Goal: Task Accomplishment & Management: Use online tool/utility

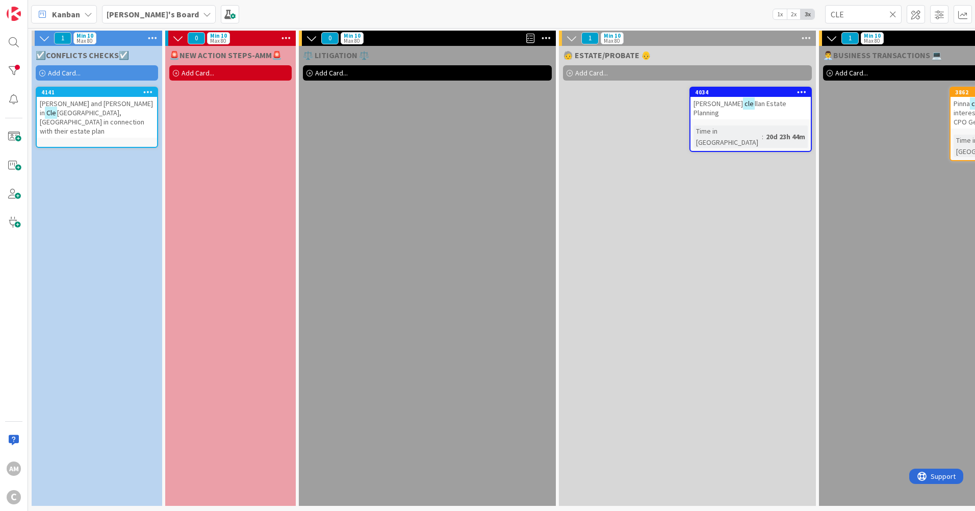
click at [72, 70] on span "Add Card..." at bounding box center [64, 72] width 33 height 9
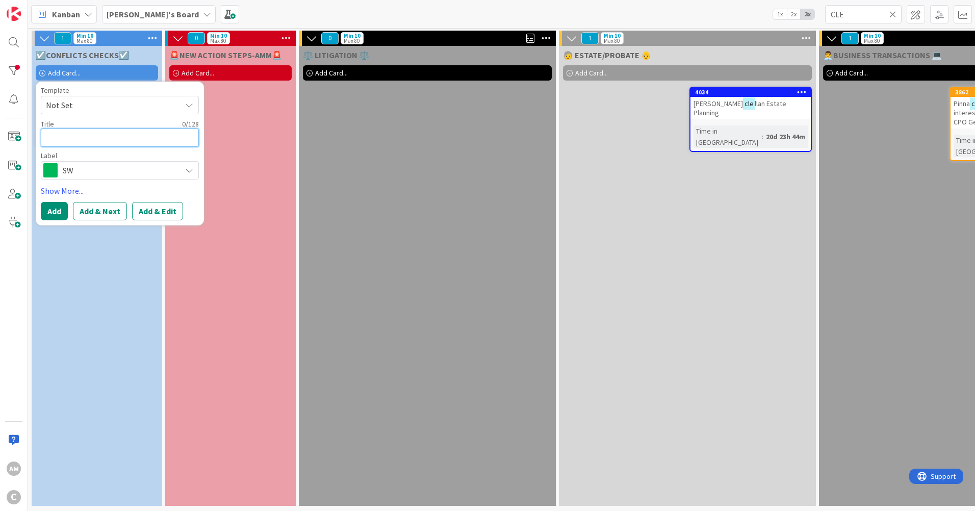
paste textarea "[PERSON_NAME] in connection with the sale of his dental practice to [PERSON_NAM…"
type textarea "[PERSON_NAME] in connection with the sale of his dental practice to [PERSON_NAM…"
type textarea "x"
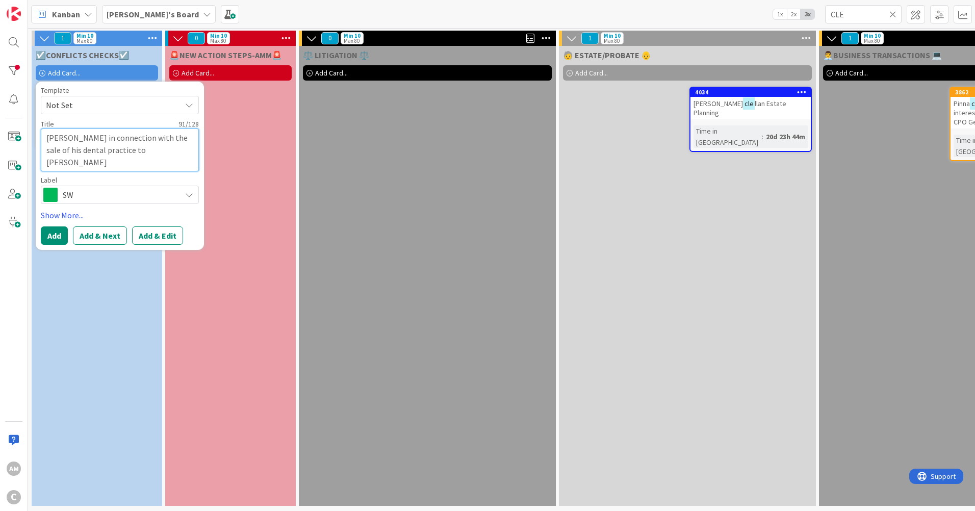
type textarea "[PERSON_NAME] in connection with the sale of his dental practice to [PERSON_NAM…"
click at [104, 191] on span "SW" at bounding box center [119, 195] width 113 height 14
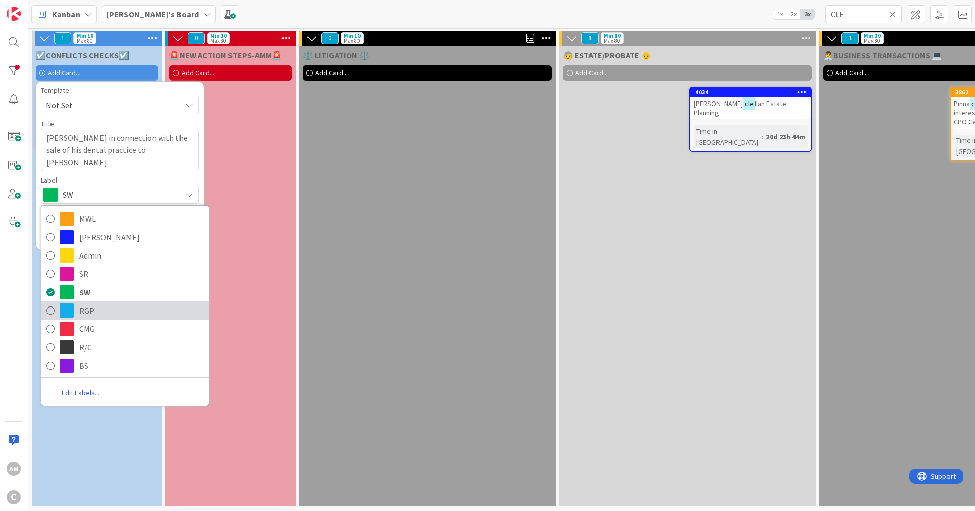
drag, startPoint x: 81, startPoint y: 308, endPoint x: 93, endPoint y: 336, distance: 30.9
click at [81, 308] on span "RGP" at bounding box center [141, 310] width 124 height 15
type textarea "x"
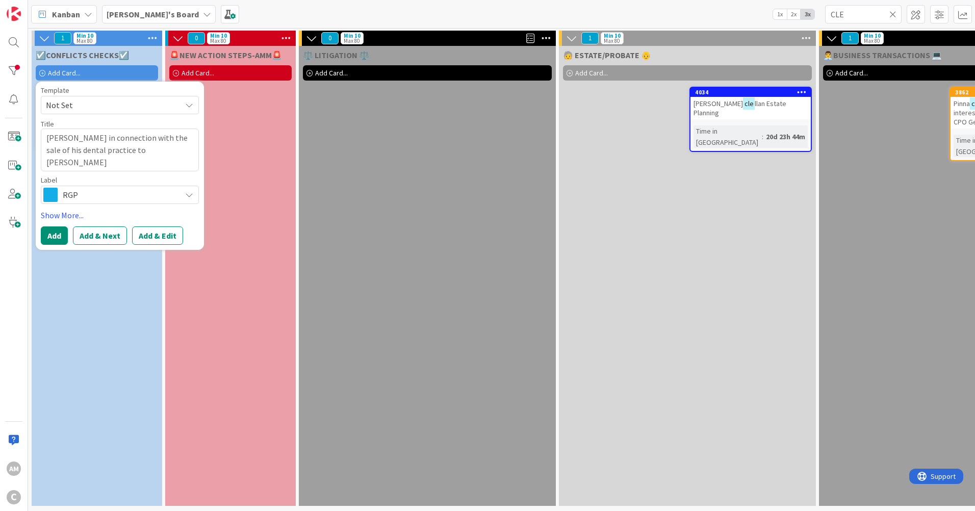
click at [95, 348] on div "☑️CONFLICTS CHECKS☑️ Add Card... Template Not Set Title 91 / 128 [PERSON_NAME] …" at bounding box center [97, 276] width 131 height 460
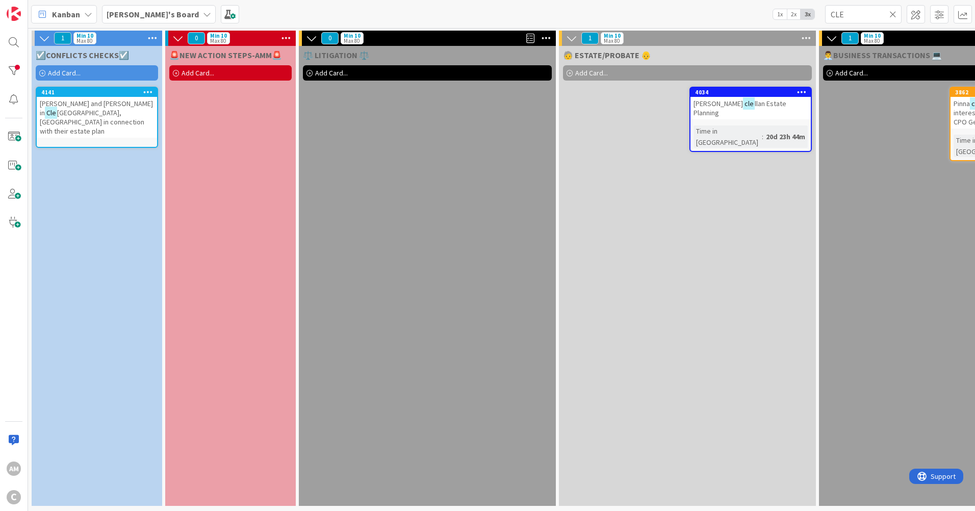
click at [893, 12] on icon at bounding box center [893, 14] width 7 height 9
type textarea "x"
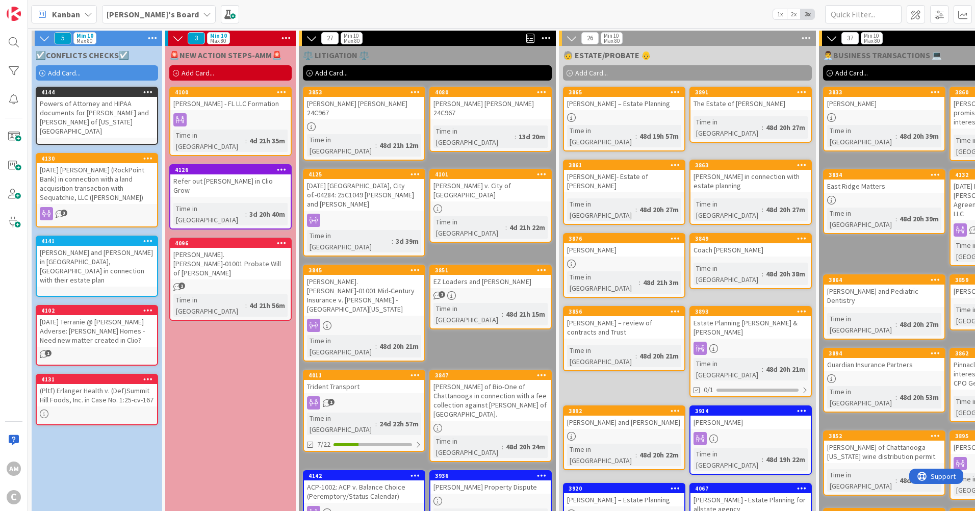
click at [71, 74] on span "Add Card..." at bounding box center [64, 72] width 33 height 9
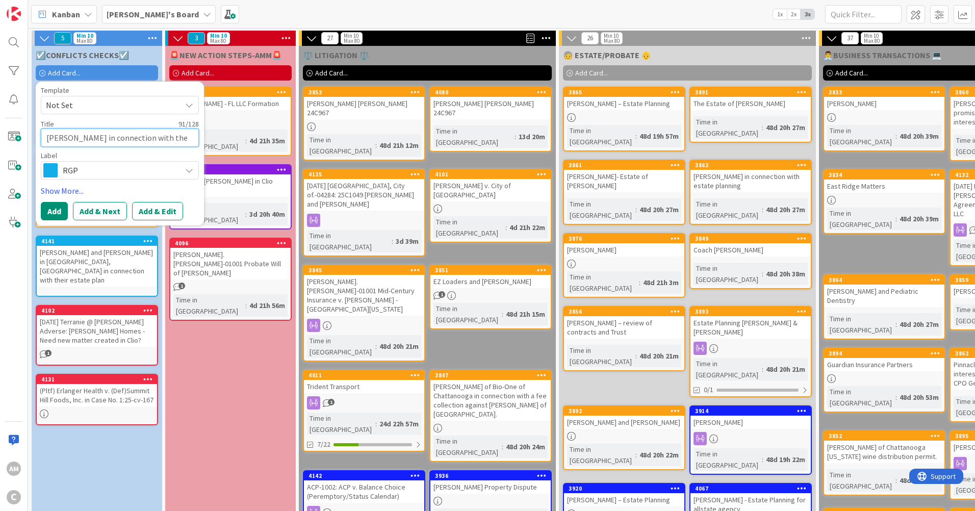
scroll to position [24, 0]
click at [61, 213] on button "Add" at bounding box center [54, 211] width 27 height 18
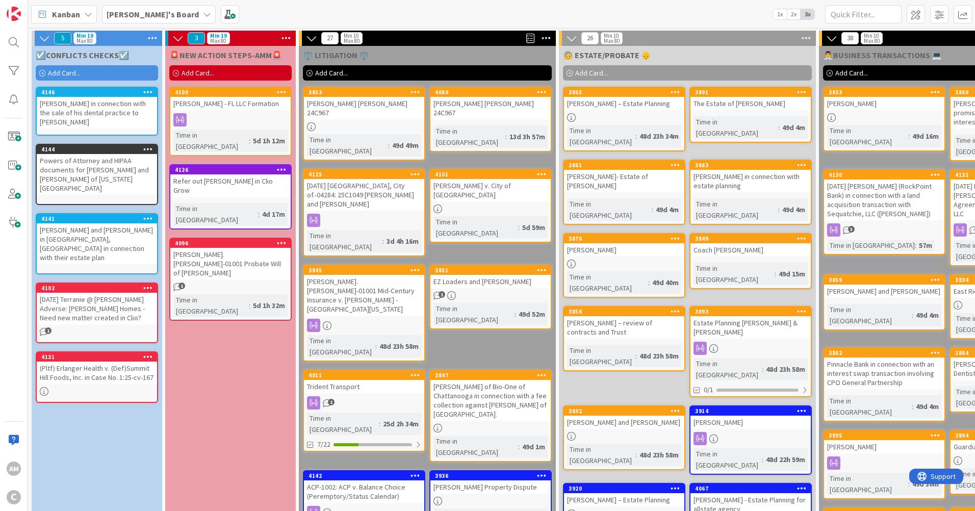
drag, startPoint x: 83, startPoint y: 224, endPoint x: 95, endPoint y: 224, distance: 12.2
click at [913, 185] on div "[DATE] [PERSON_NAME] (RockPoint Bank) in connection with a land acquisition tra…" at bounding box center [884, 200] width 120 height 41
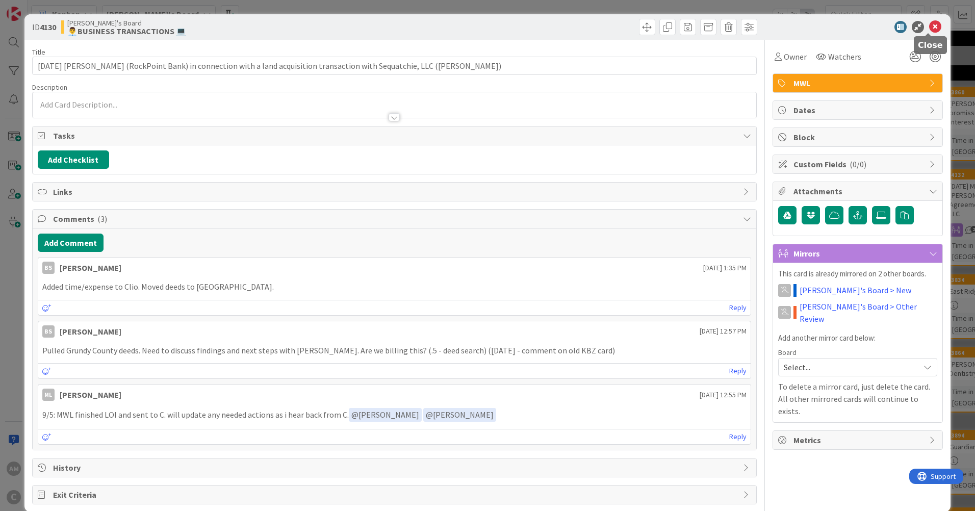
click at [930, 21] on icon at bounding box center [936, 27] width 12 height 12
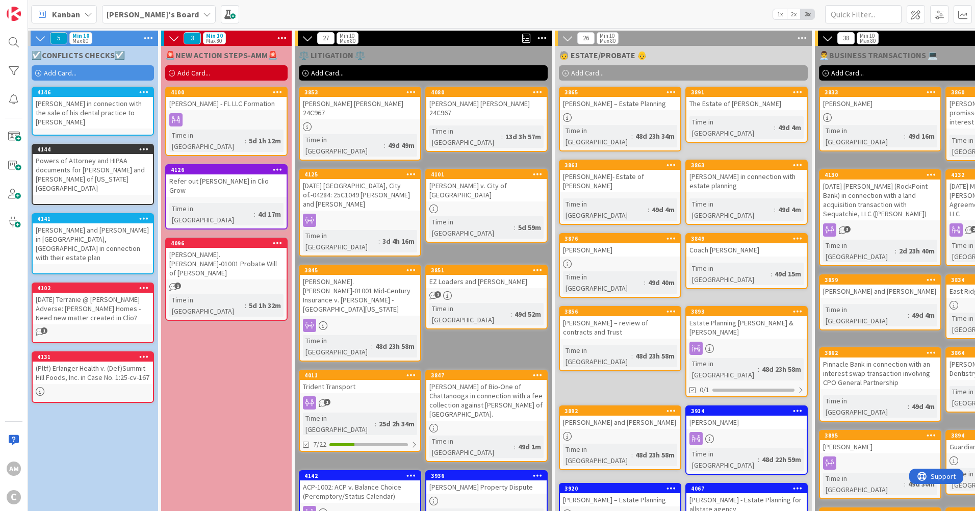
click at [902, 186] on div "[DATE] [PERSON_NAME] (RockPoint Bank) in connection with a land acquisition tra…" at bounding box center [880, 200] width 120 height 41
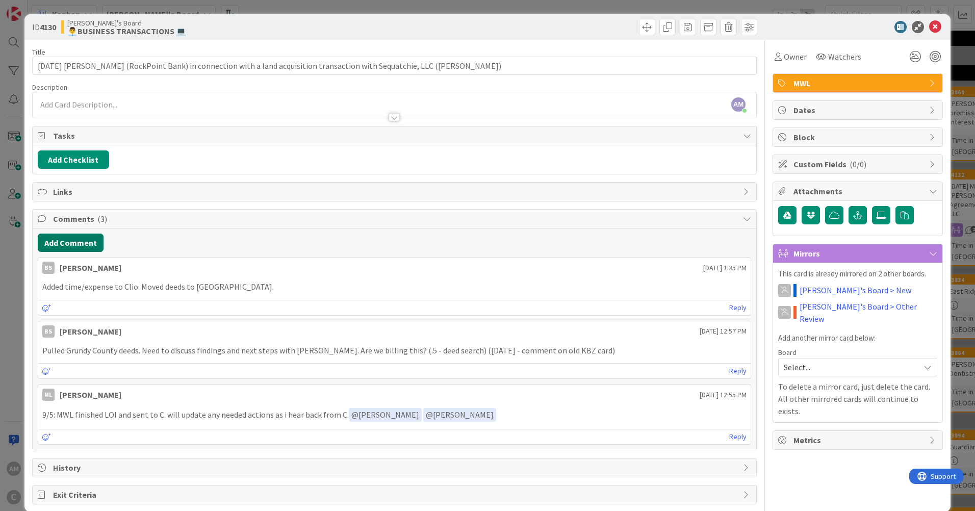
click at [101, 251] on button "Add Comment" at bounding box center [71, 243] width 66 height 18
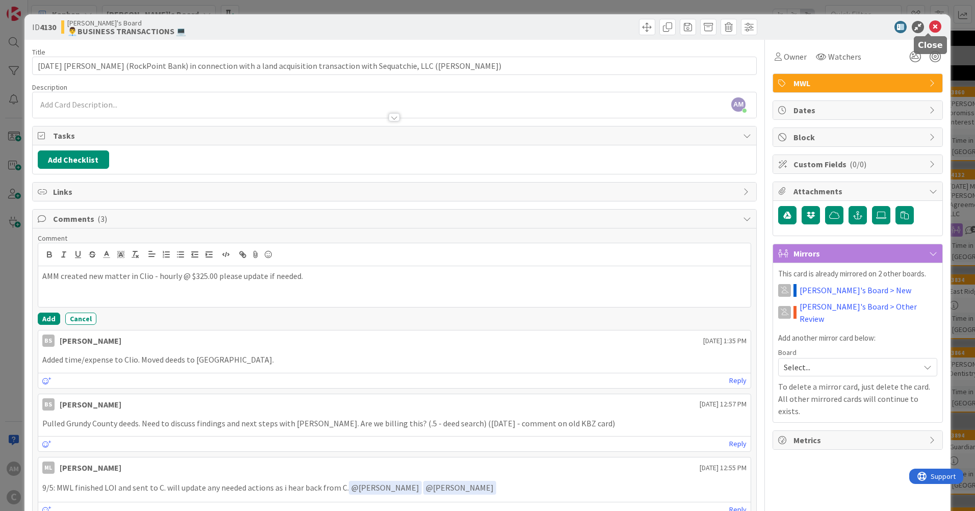
click at [930, 28] on icon at bounding box center [936, 27] width 12 height 12
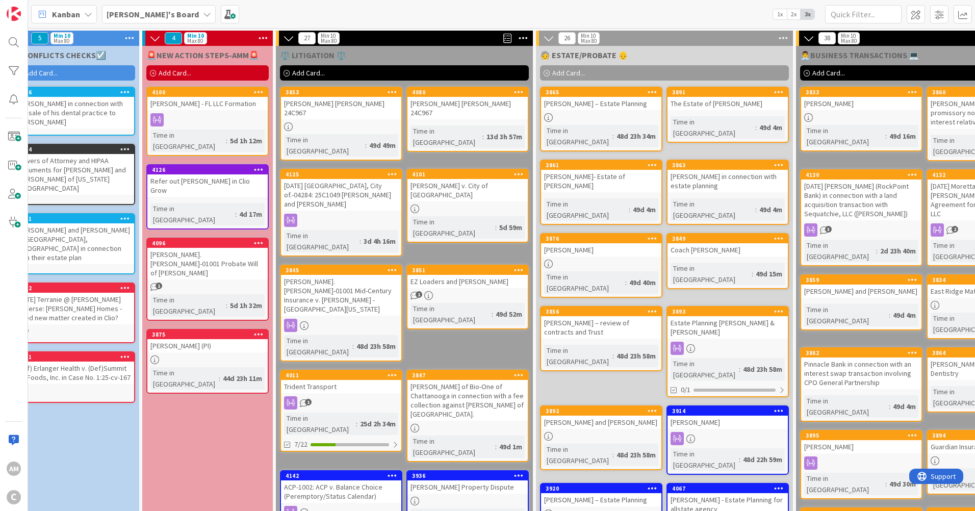
scroll to position [0, 21]
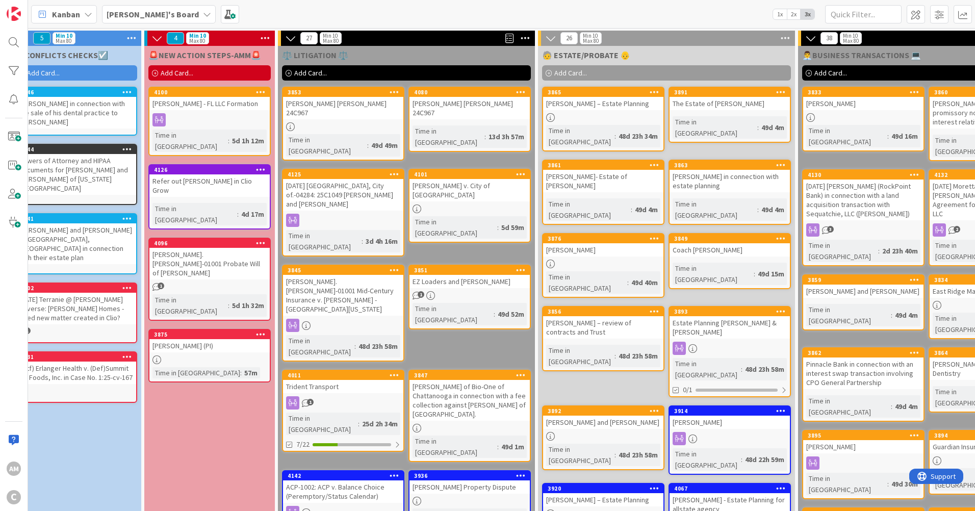
click at [244, 339] on div "[PERSON_NAME] (PI)" at bounding box center [209, 345] width 120 height 13
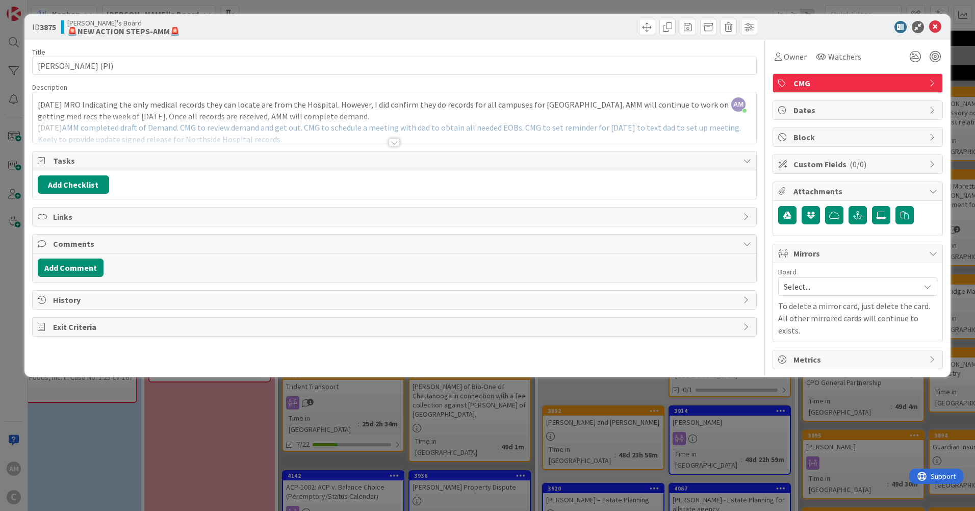
click at [341, 117] on div at bounding box center [395, 130] width 724 height 26
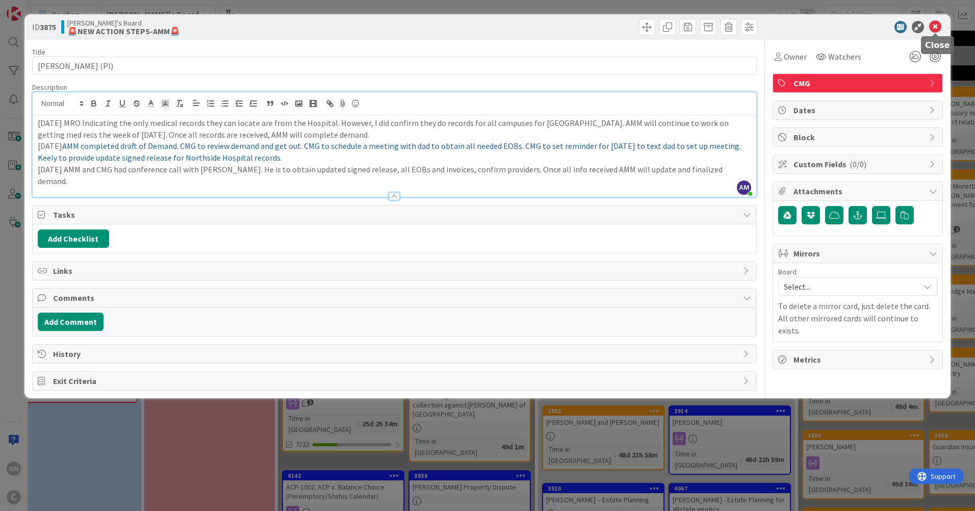
drag, startPoint x: 940, startPoint y: 25, endPoint x: 934, endPoint y: 32, distance: 9.0
click at [940, 25] on icon at bounding box center [936, 27] width 12 height 12
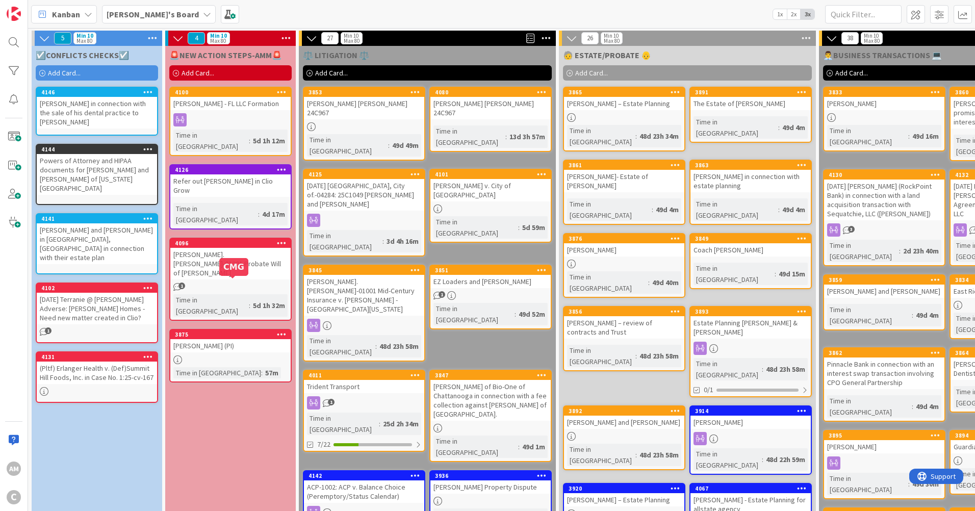
click at [229, 331] on div "3875" at bounding box center [233, 334] width 116 height 7
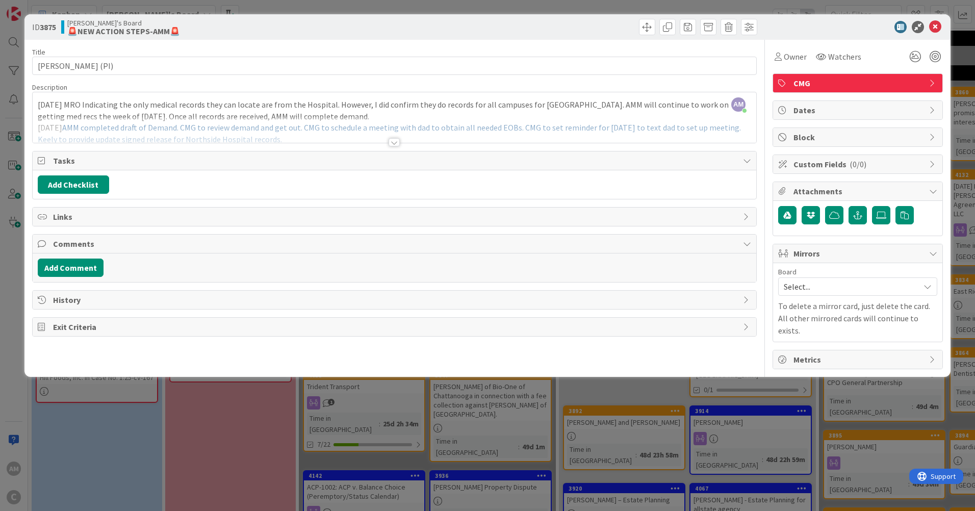
click at [390, 146] on div at bounding box center [394, 142] width 11 height 8
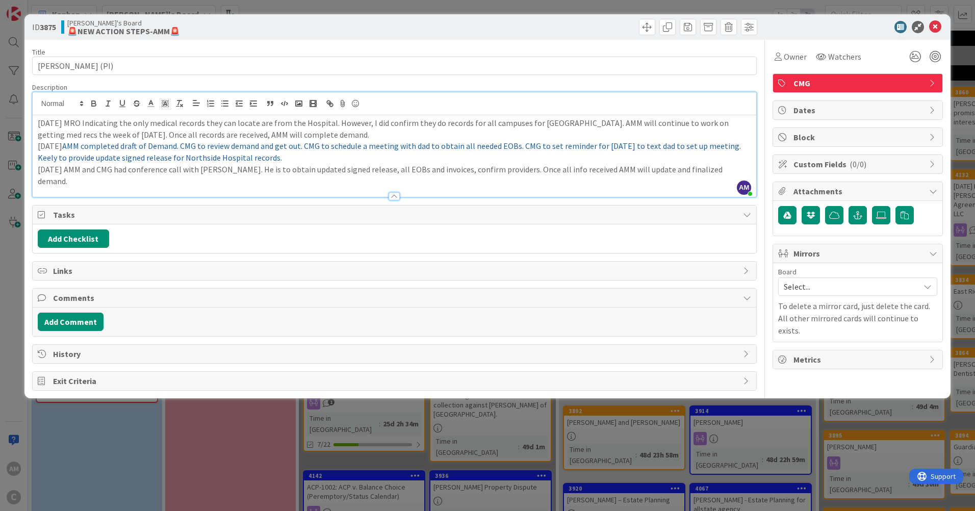
drag, startPoint x: 738, startPoint y: 168, endPoint x: 43, endPoint y: 174, distance: 694.9
click at [43, 174] on p "[DATE] AMM and CMG had conference call with [PERSON_NAME]. He is to obtain upda…" at bounding box center [395, 175] width 714 height 23
click at [49, 173] on p "[DATE] AMM and CMG had conference call with [PERSON_NAME]. He is to obtain upda…" at bounding box center [395, 175] width 714 height 23
drag, startPoint x: 38, startPoint y: 170, endPoint x: 755, endPoint y: 171, distance: 716.8
click at [755, 171] on div "[DATE] MRO Indicating the only medical records they can locate are from the Hos…" at bounding box center [395, 156] width 724 height 82
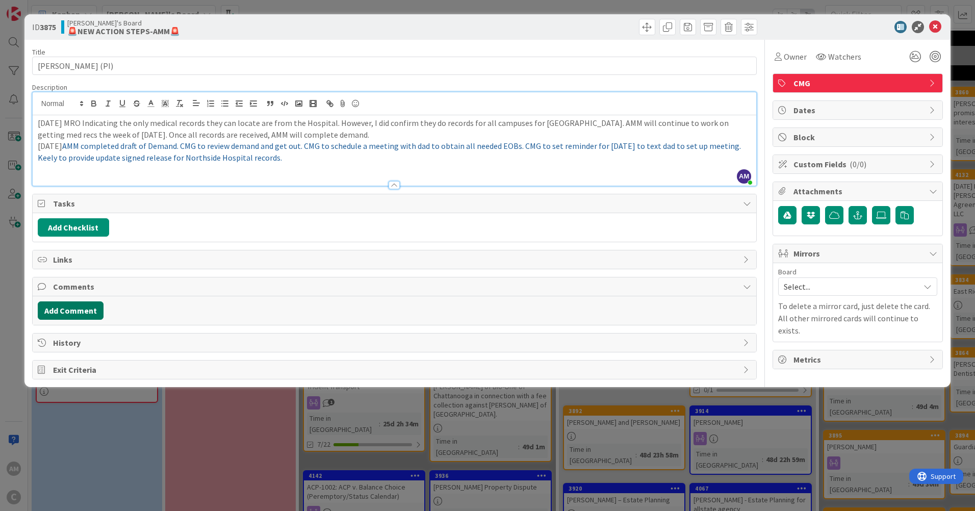
click at [69, 311] on button "Add Comment" at bounding box center [71, 311] width 66 height 18
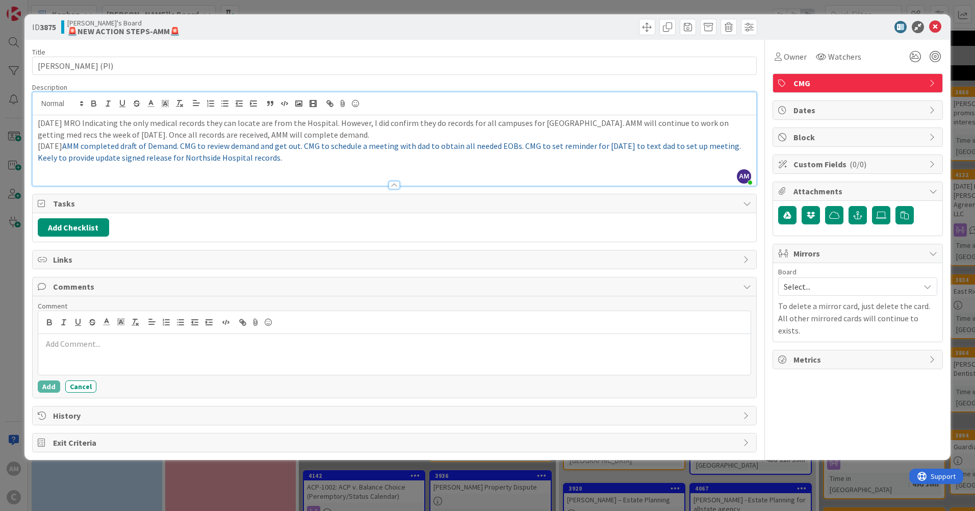
click at [84, 348] on p at bounding box center [394, 344] width 705 height 12
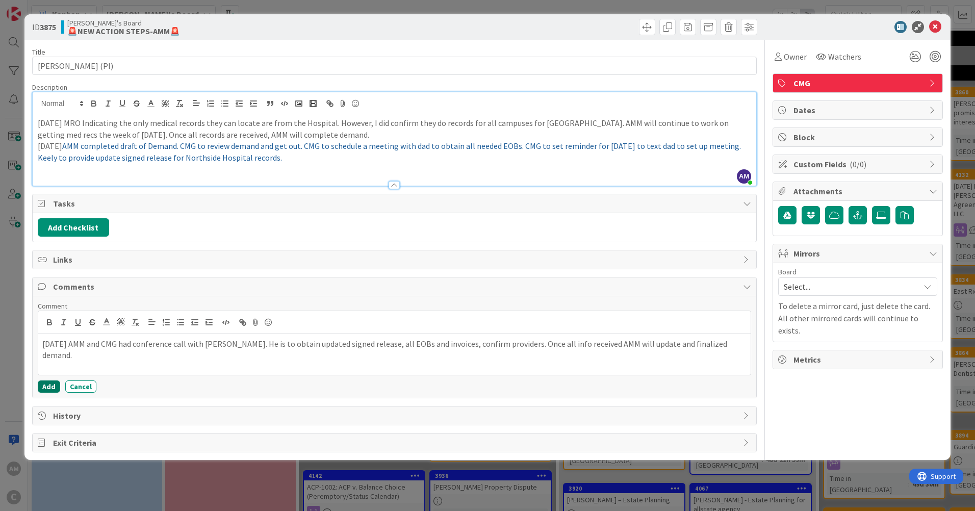
click at [44, 387] on button "Add" at bounding box center [49, 387] width 22 height 12
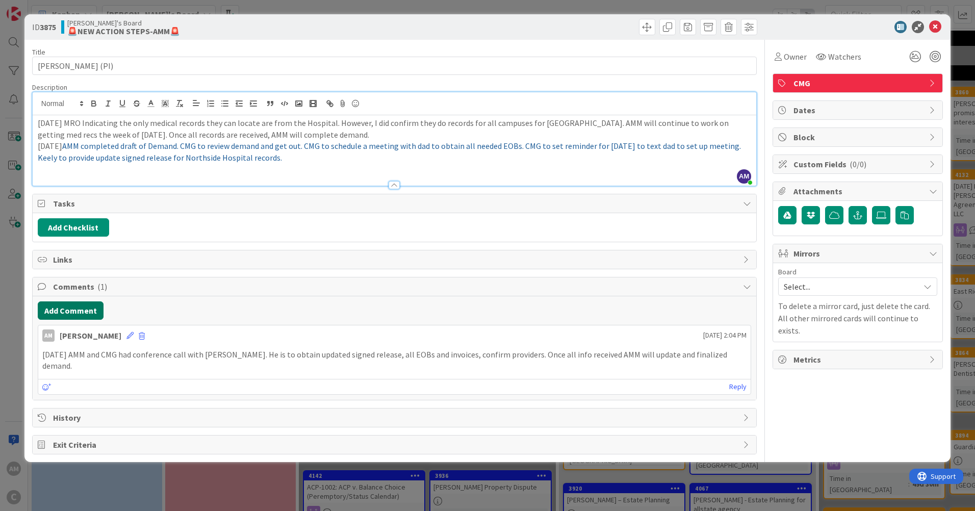
click at [63, 311] on button "Add Comment" at bounding box center [71, 311] width 66 height 18
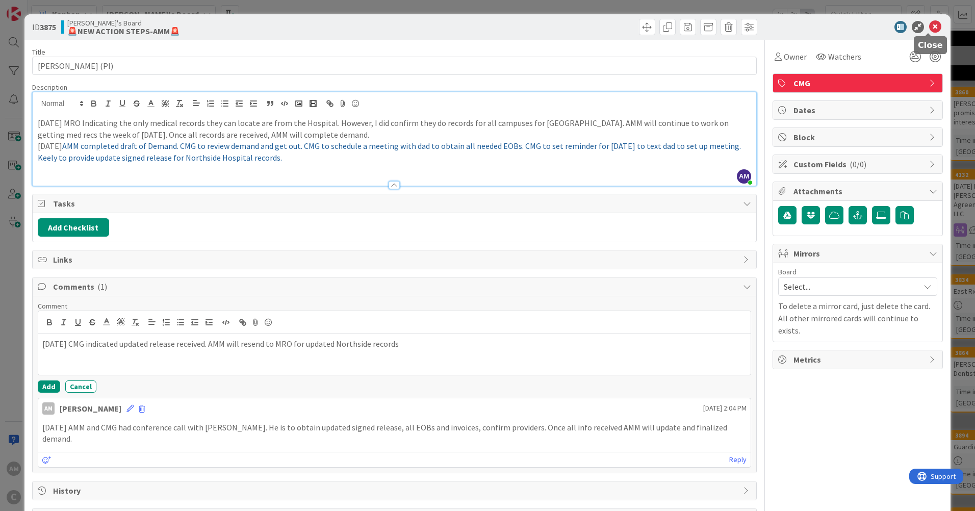
click at [931, 26] on icon at bounding box center [936, 27] width 12 height 12
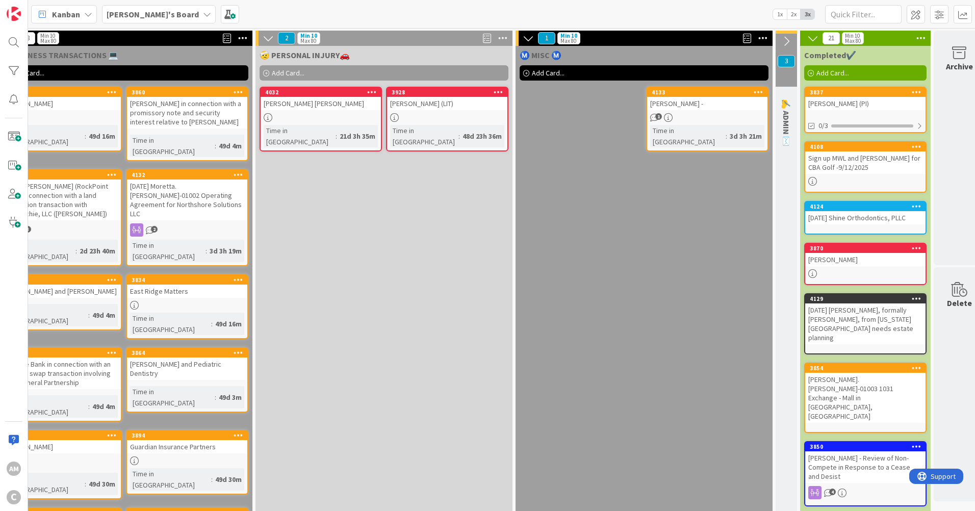
scroll to position [0, 845]
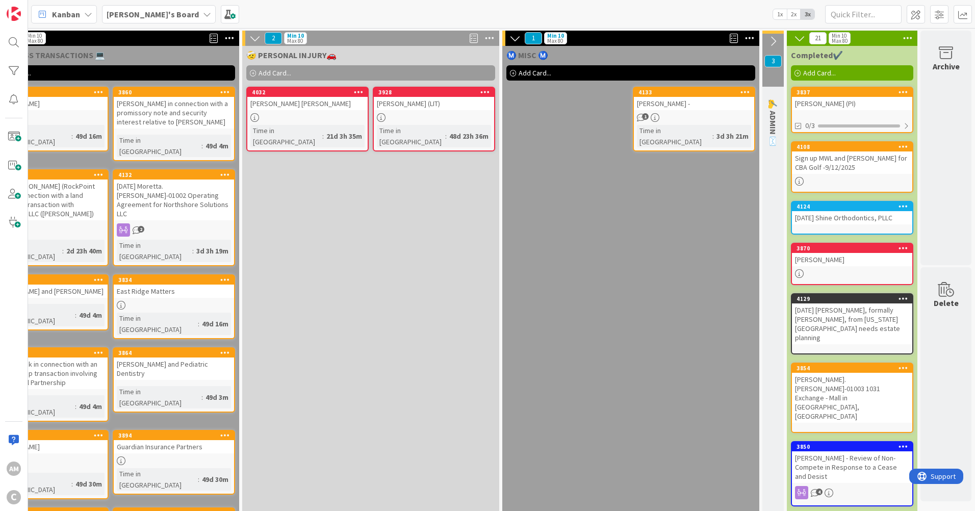
click at [768, 40] on icon at bounding box center [773, 41] width 11 height 11
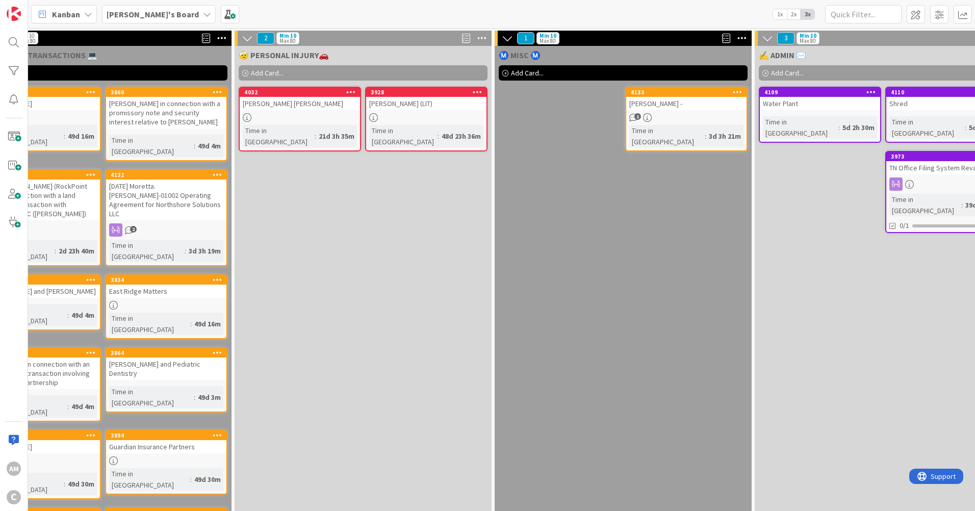
click at [527, 76] on span "Add Card..." at bounding box center [527, 72] width 33 height 9
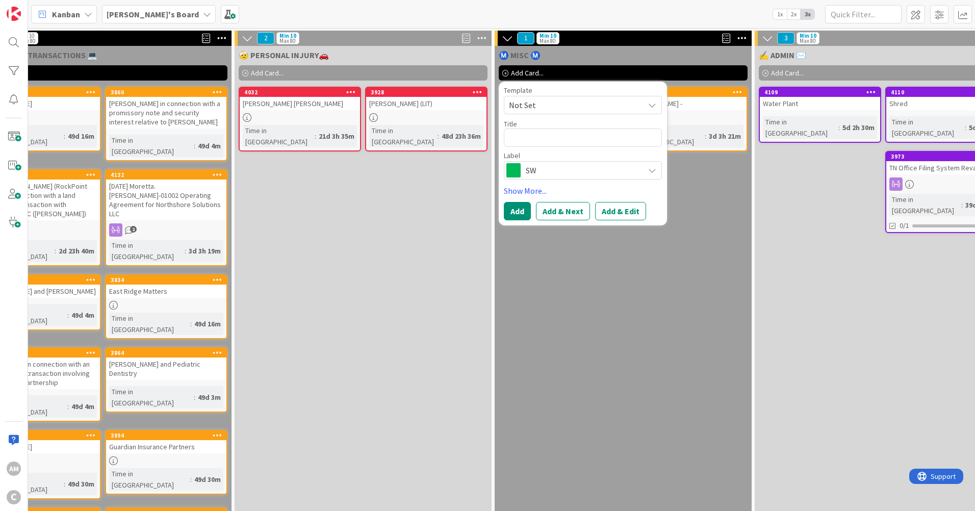
type textarea "x"
type textarea "U"
type textarea "x"
type textarea "G"
type textarea "x"
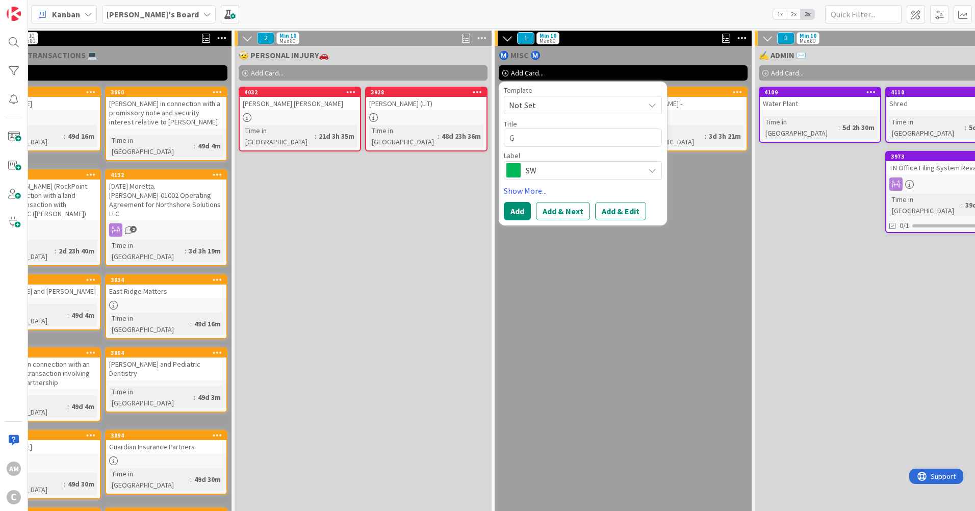
type textarea "GA"
type textarea "x"
type textarea "GA"
type textarea "x"
type textarea "GA C"
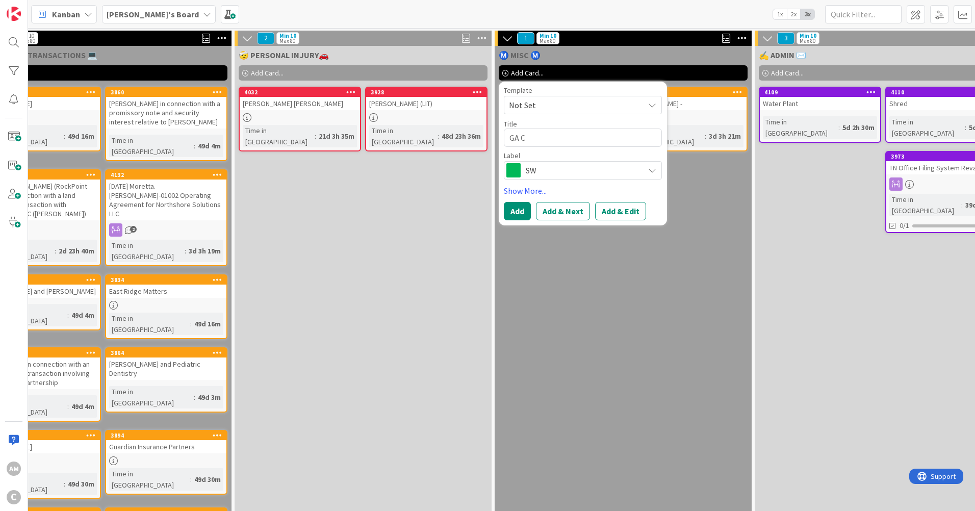
type textarea "x"
type textarea "GA CL"
type textarea "x"
type textarea "GA CLE"
type textarea "x"
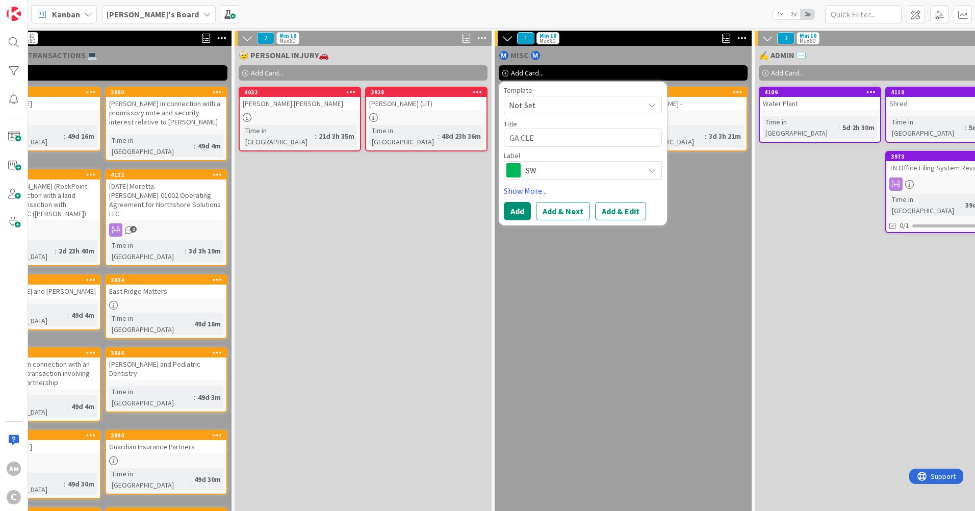
type textarea "GA CLE"
type textarea "x"
type textarea "GA CLE C"
type textarea "x"
type textarea "GA CLE Cre"
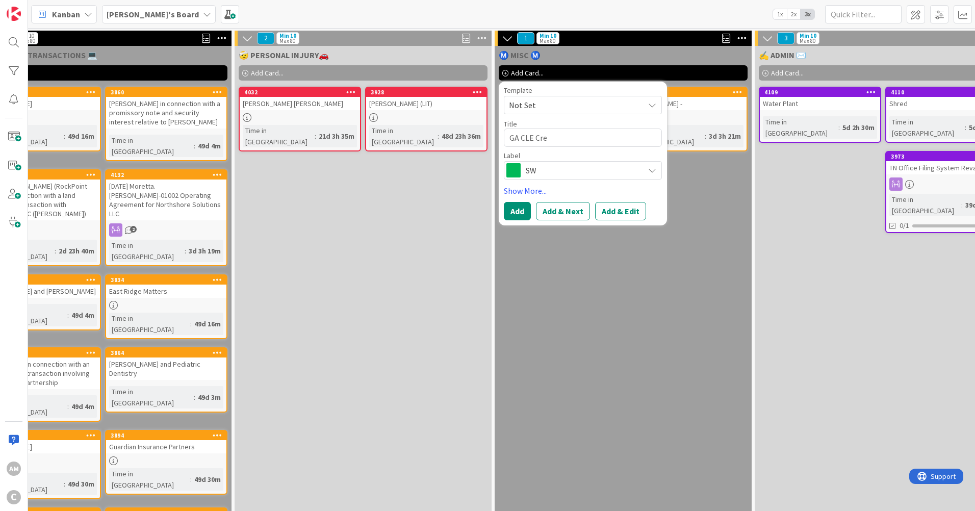
type textarea "x"
type textarea "GA CLE Cred"
type textarea "x"
type textarea "GA CLE Credi"
type textarea "x"
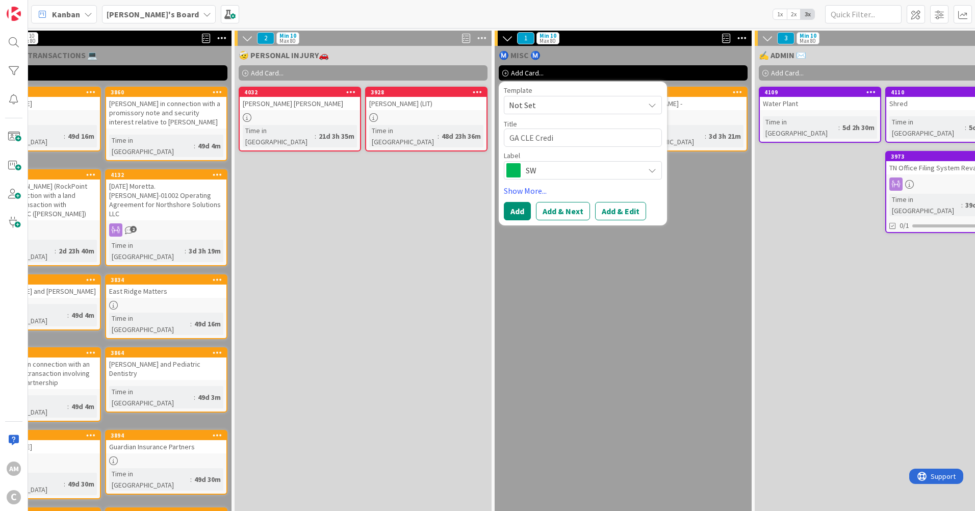
type textarea "GA CLE Credit"
type textarea "x"
type textarea "GA CLE Credits"
type textarea "x"
type textarea "GA CLE Credits"
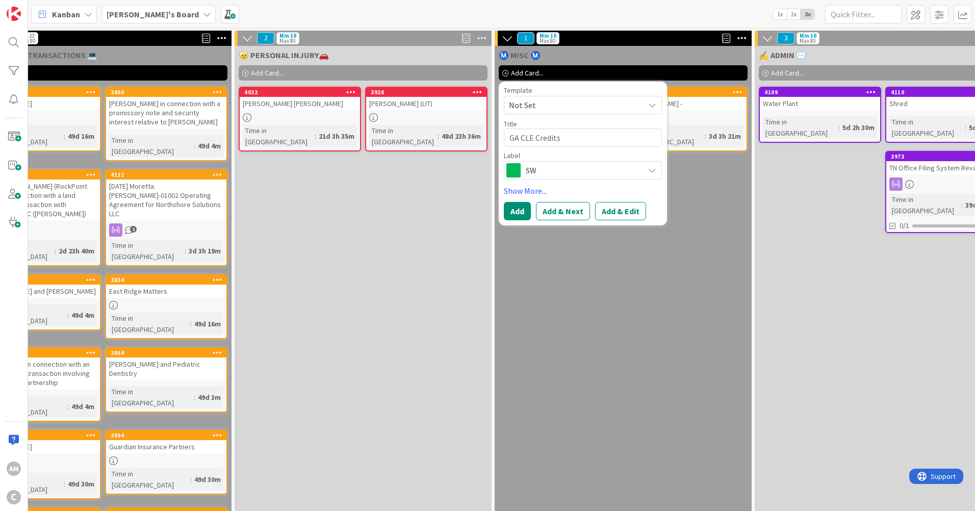
click at [565, 176] on span "SW" at bounding box center [582, 170] width 113 height 14
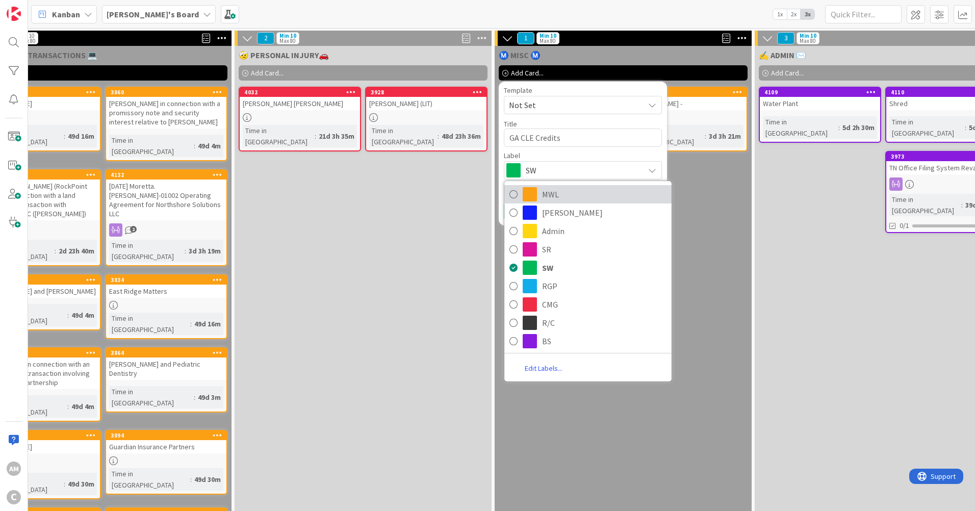
click at [560, 198] on span "MWL" at bounding box center [604, 194] width 124 height 15
type textarea "x"
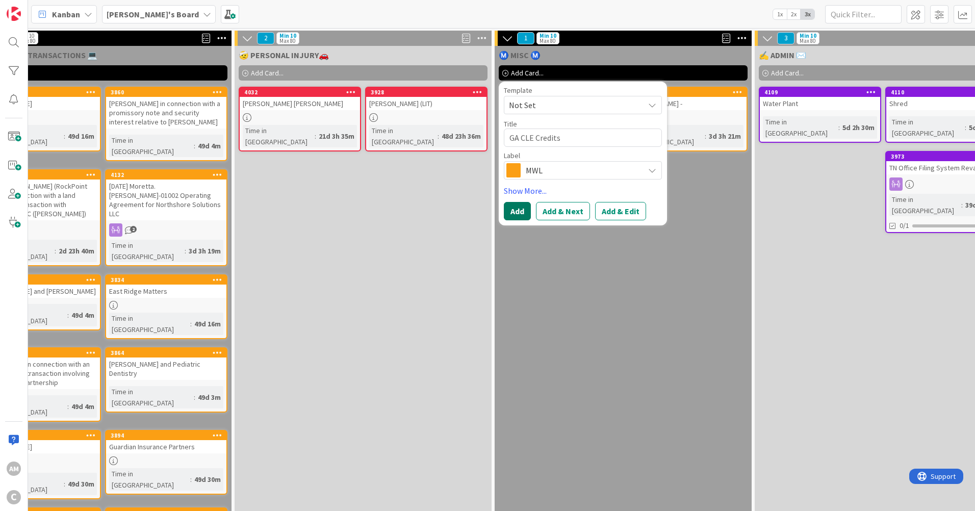
click at [517, 216] on button "Add" at bounding box center [517, 211] width 27 height 18
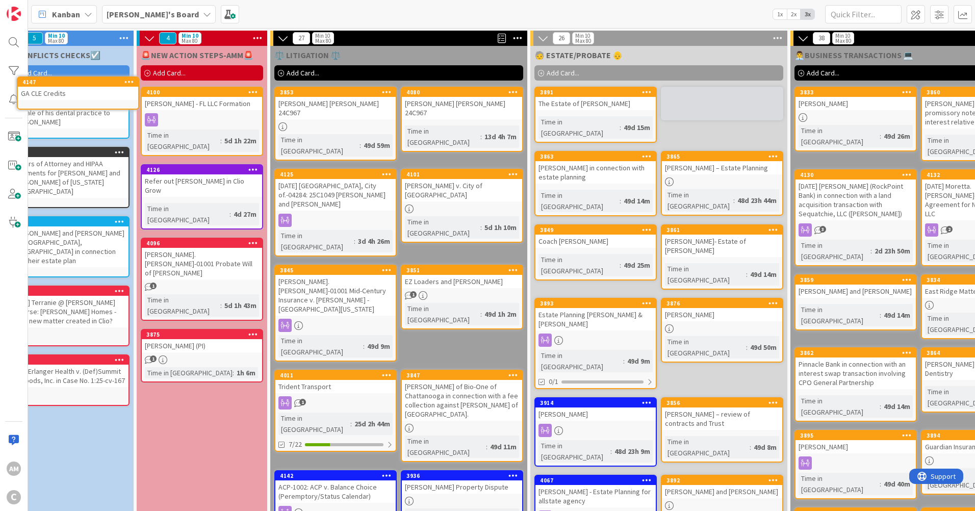
scroll to position [0, 0]
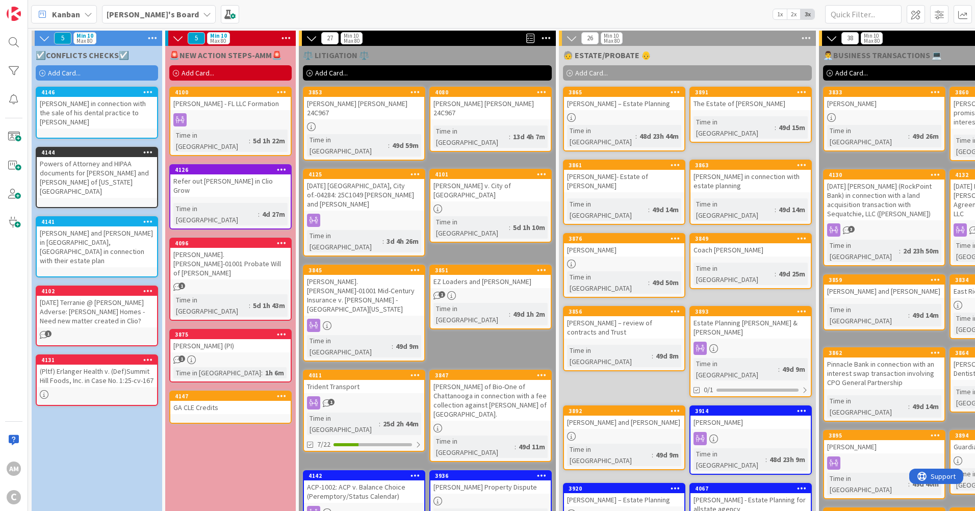
click at [220, 401] on div "GA CLE Credits" at bounding box center [230, 407] width 120 height 13
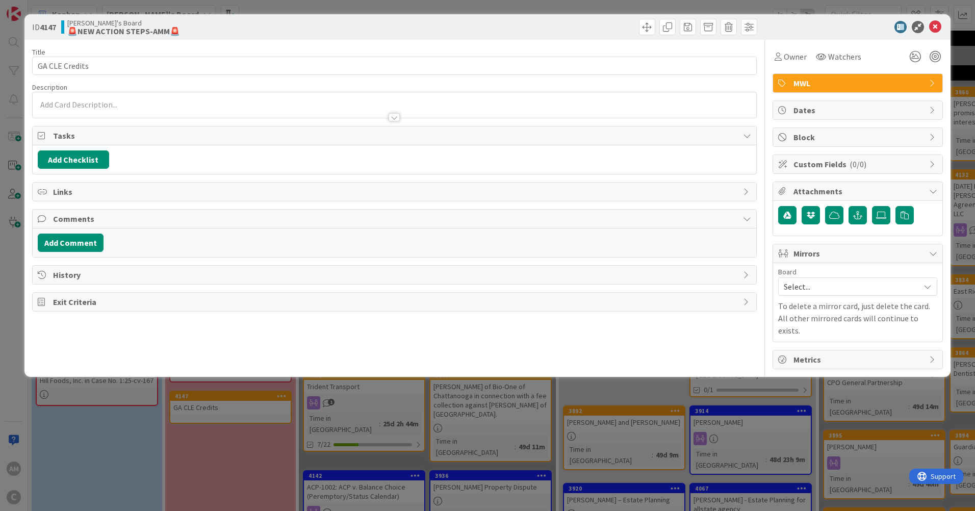
click at [128, 106] on p at bounding box center [395, 105] width 714 height 12
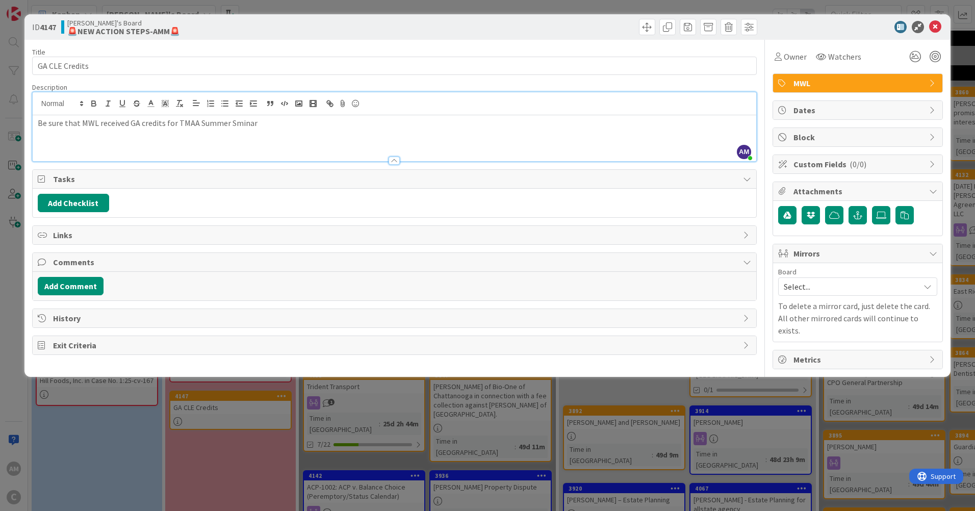
click at [242, 122] on p "Be sure that MWL received GA credits for TMAA Summer Sminar" at bounding box center [395, 123] width 714 height 12
drag, startPoint x: 242, startPoint y: 122, endPoint x: 228, endPoint y: 136, distance: 19.1
click at [424, 129] on div "Be sure that MWL received GA credits for TMAA Summer Seminar. AMM sent email to…" at bounding box center [395, 138] width 724 height 46
click at [492, 116] on div "AM [PERSON_NAME] just joined Be sure that MWL received GA credits for TMAA Summ…" at bounding box center [395, 126] width 724 height 69
drag, startPoint x: 492, startPoint y: 130, endPoint x: 260, endPoint y: 127, distance: 231.6
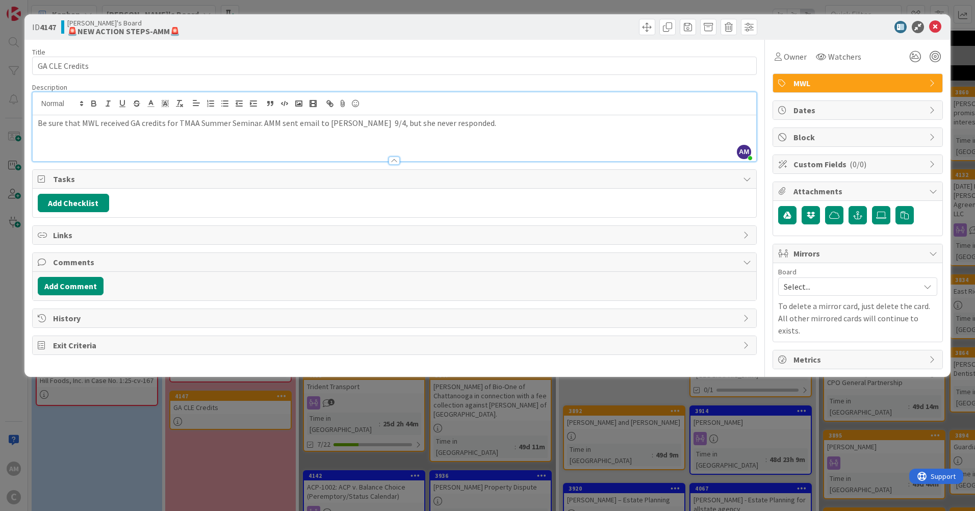
click at [260, 127] on div "Be sure that MWL received GA credits for TMAA Summer Seminar. AMM sent email to…" at bounding box center [395, 138] width 724 height 46
drag, startPoint x: 275, startPoint y: 123, endPoint x: 394, endPoint y: 121, distance: 119.4
click at [80, 288] on button "Add Comment" at bounding box center [71, 286] width 66 height 18
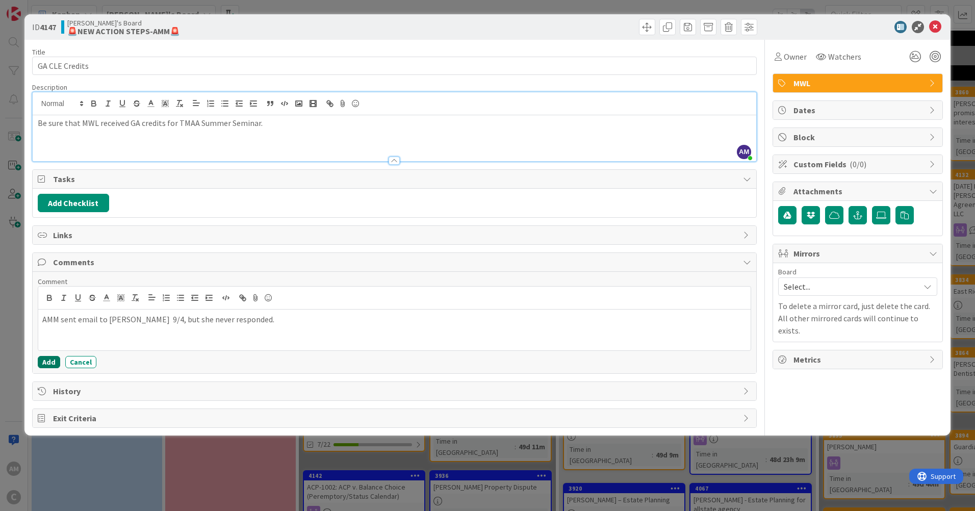
click at [54, 360] on button "Add" at bounding box center [49, 362] width 22 height 12
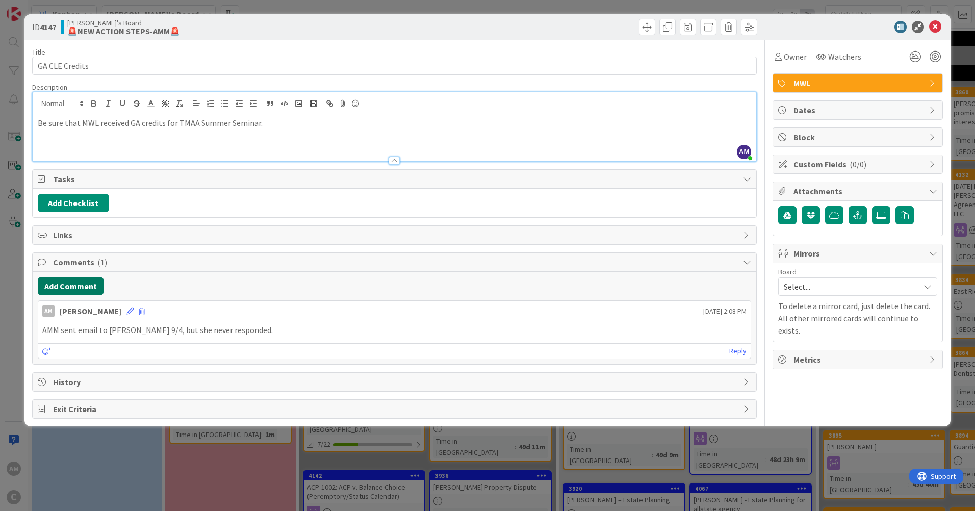
click at [84, 292] on button "Add Comment" at bounding box center [71, 286] width 66 height 18
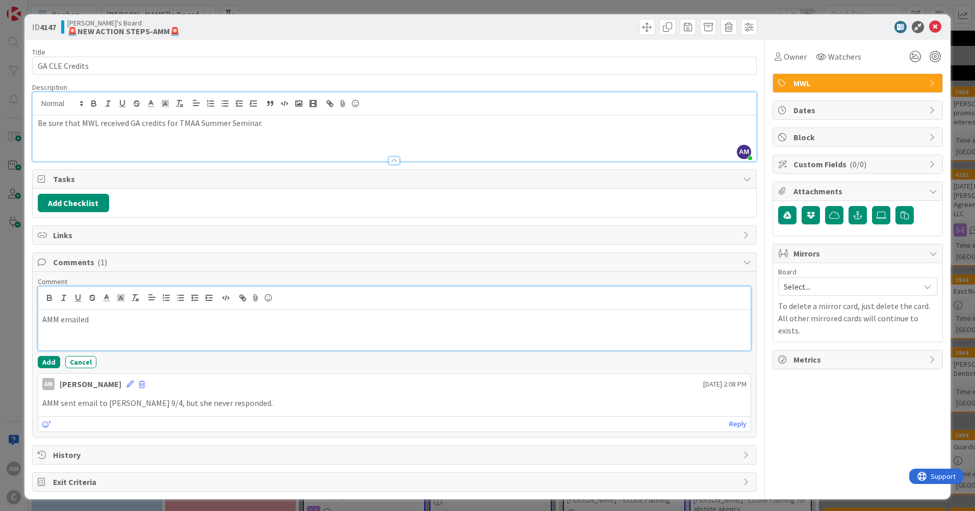
click at [121, 319] on p "AMM emailed" at bounding box center [394, 320] width 705 height 12
drag, startPoint x: 121, startPoint y: 320, endPoint x: 299, endPoint y: 335, distance: 178.7
click at [64, 330] on div "AMM emailed" at bounding box center [394, 330] width 713 height 41
click at [371, 315] on p "AMM sent GA CLE Credits form and attached course details. Waiting for confirmat…" at bounding box center [394, 320] width 705 height 12
click at [931, 25] on icon at bounding box center [936, 27] width 12 height 12
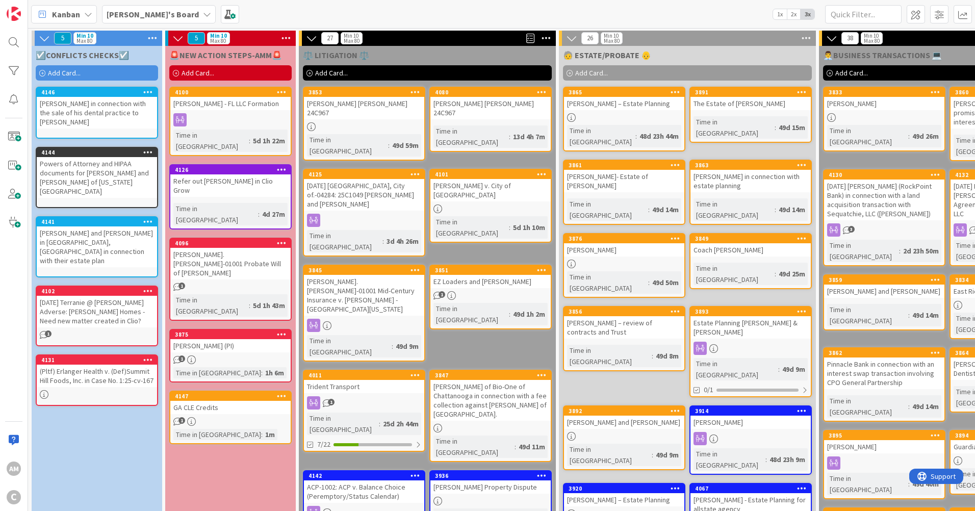
click at [222, 401] on div "GA CLE Credits" at bounding box center [230, 407] width 120 height 13
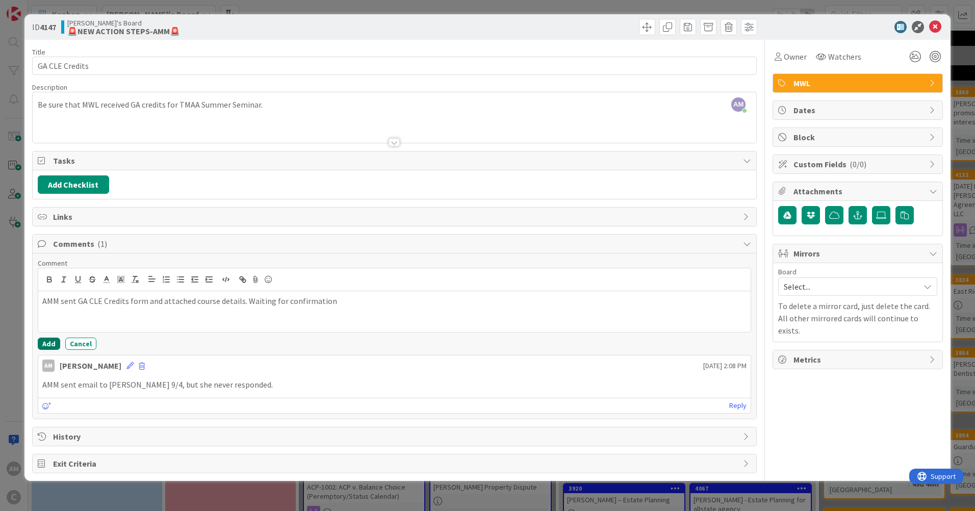
click at [56, 342] on button "Add" at bounding box center [49, 344] width 22 height 12
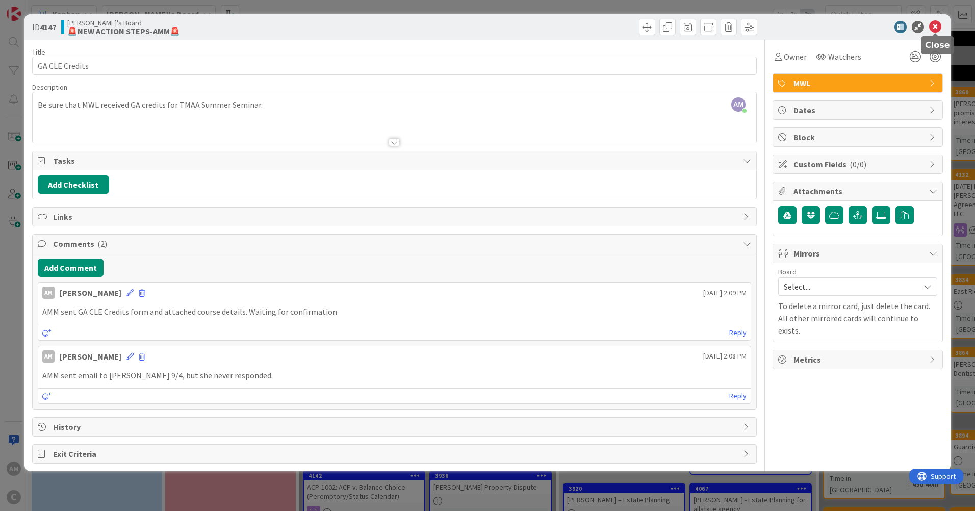
click at [936, 27] on icon at bounding box center [936, 27] width 12 height 12
